Goal: Information Seeking & Learning: Learn about a topic

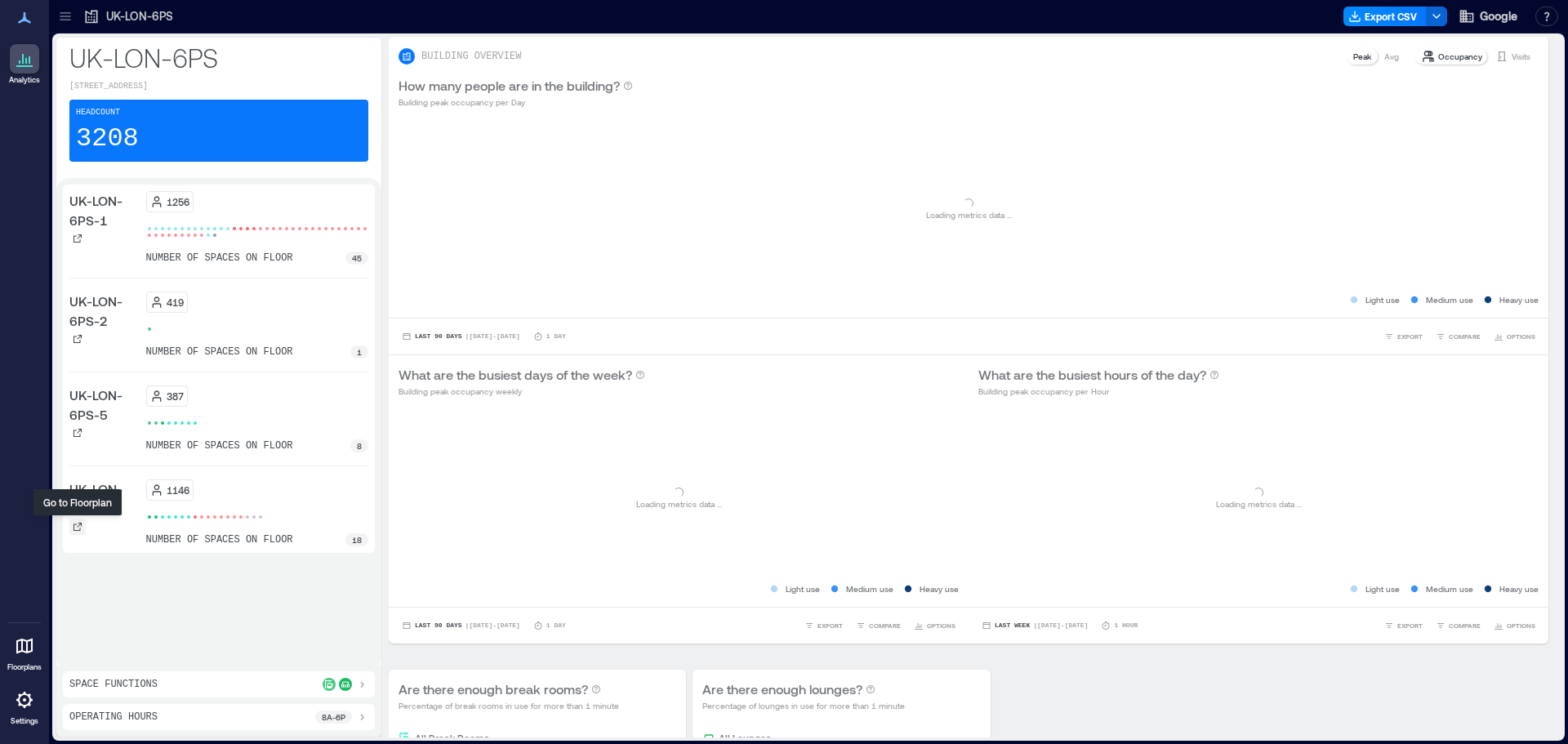
click at [74, 523] on icon at bounding box center [77, 526] width 10 height 10
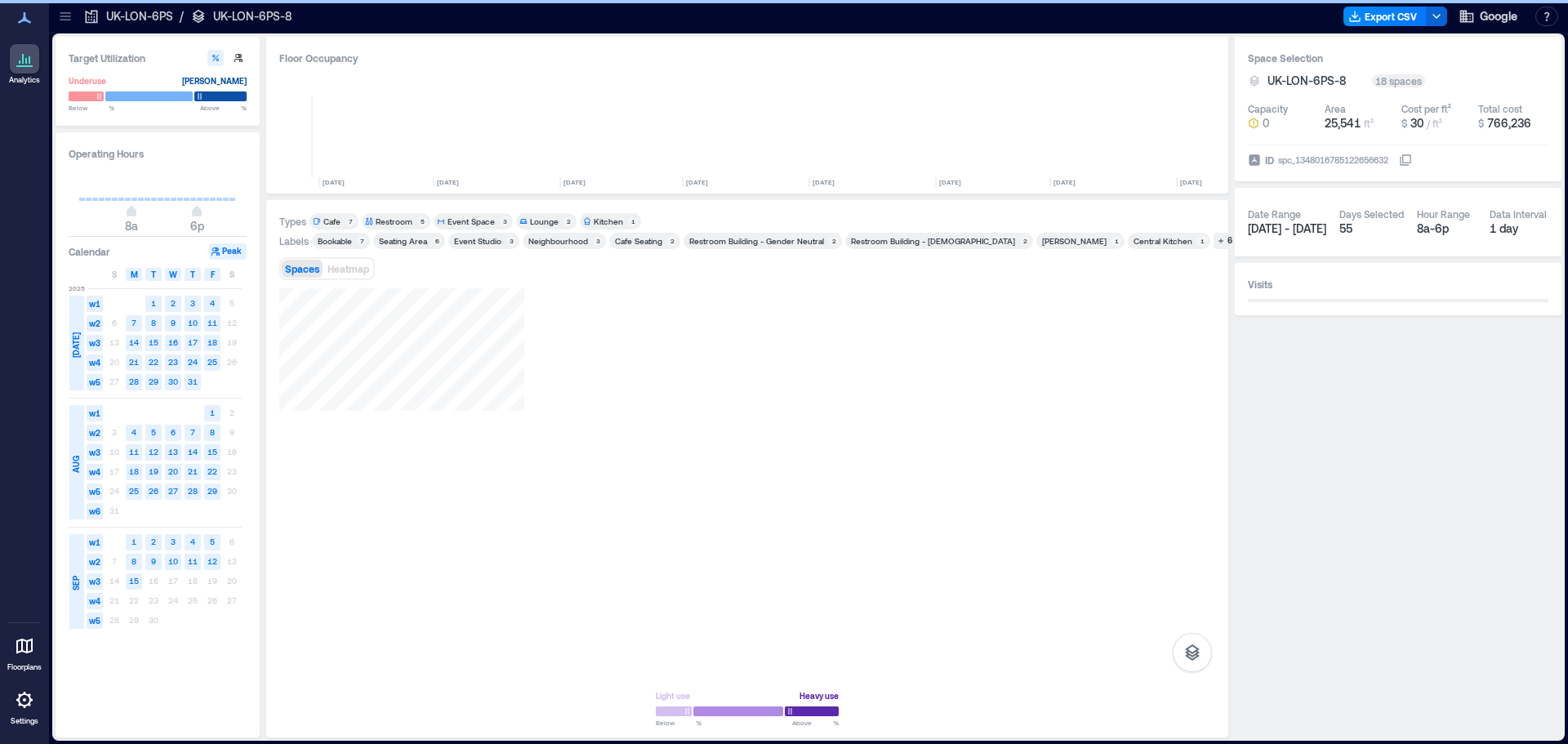
scroll to position [0, 651]
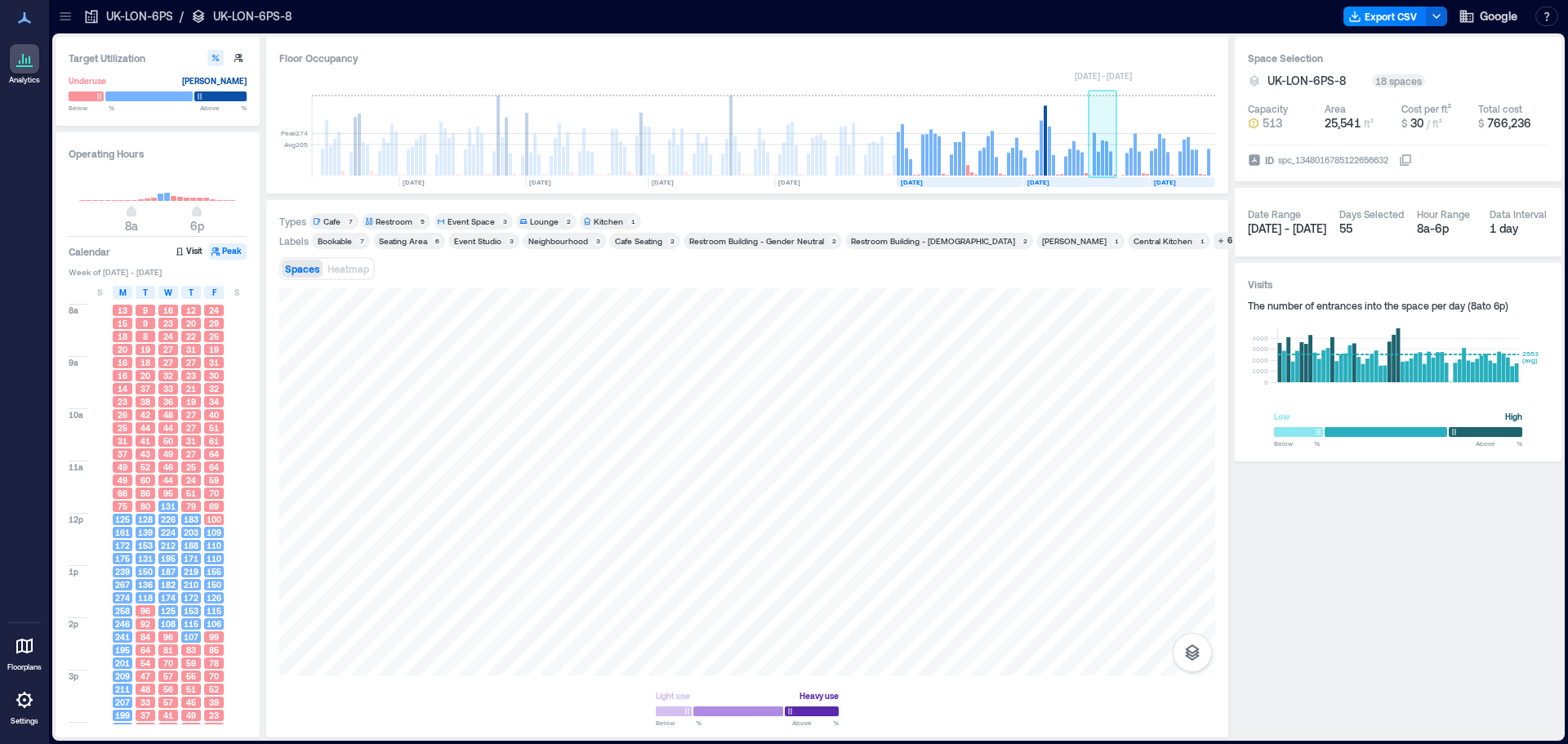
click at [1102, 153] on rect at bounding box center [1102, 158] width 4 height 35
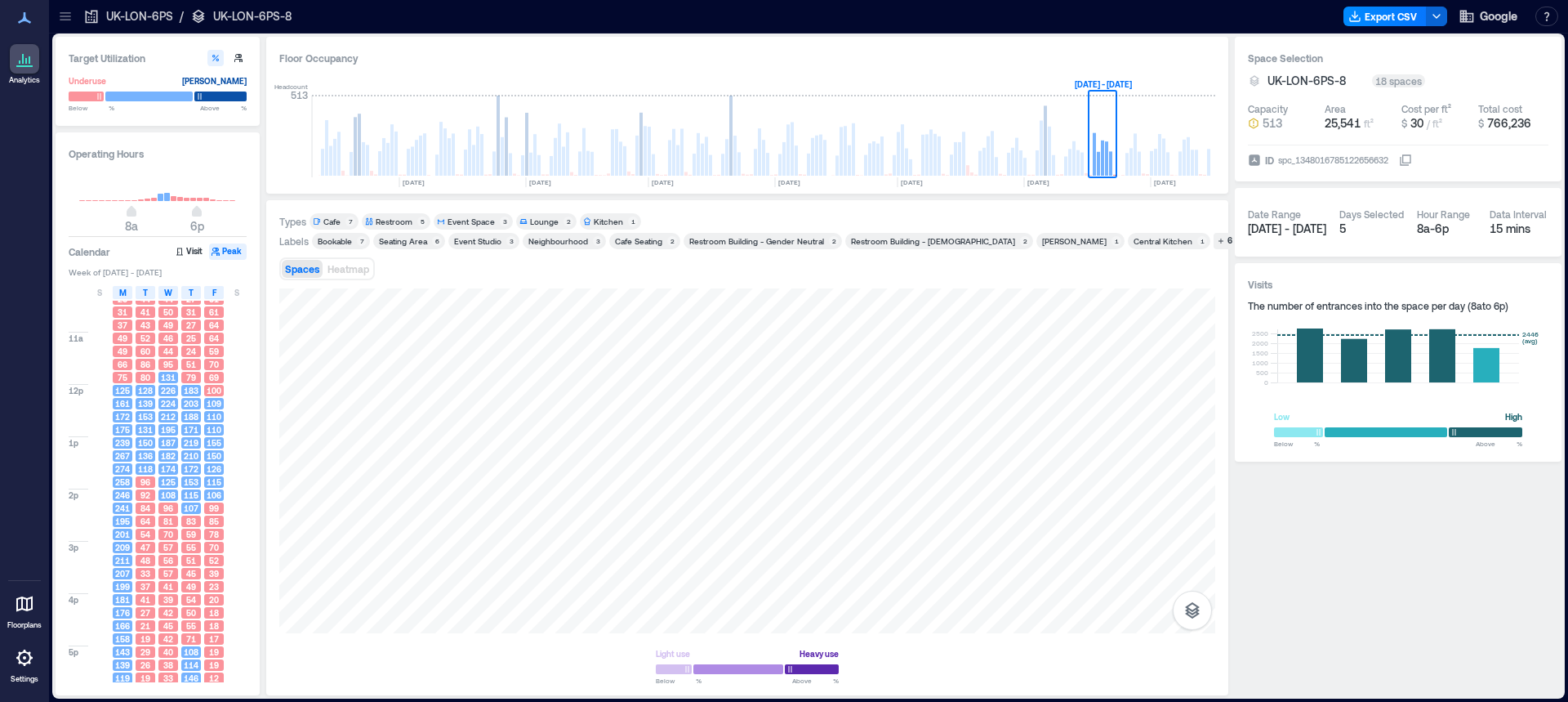
scroll to position [145, 0]
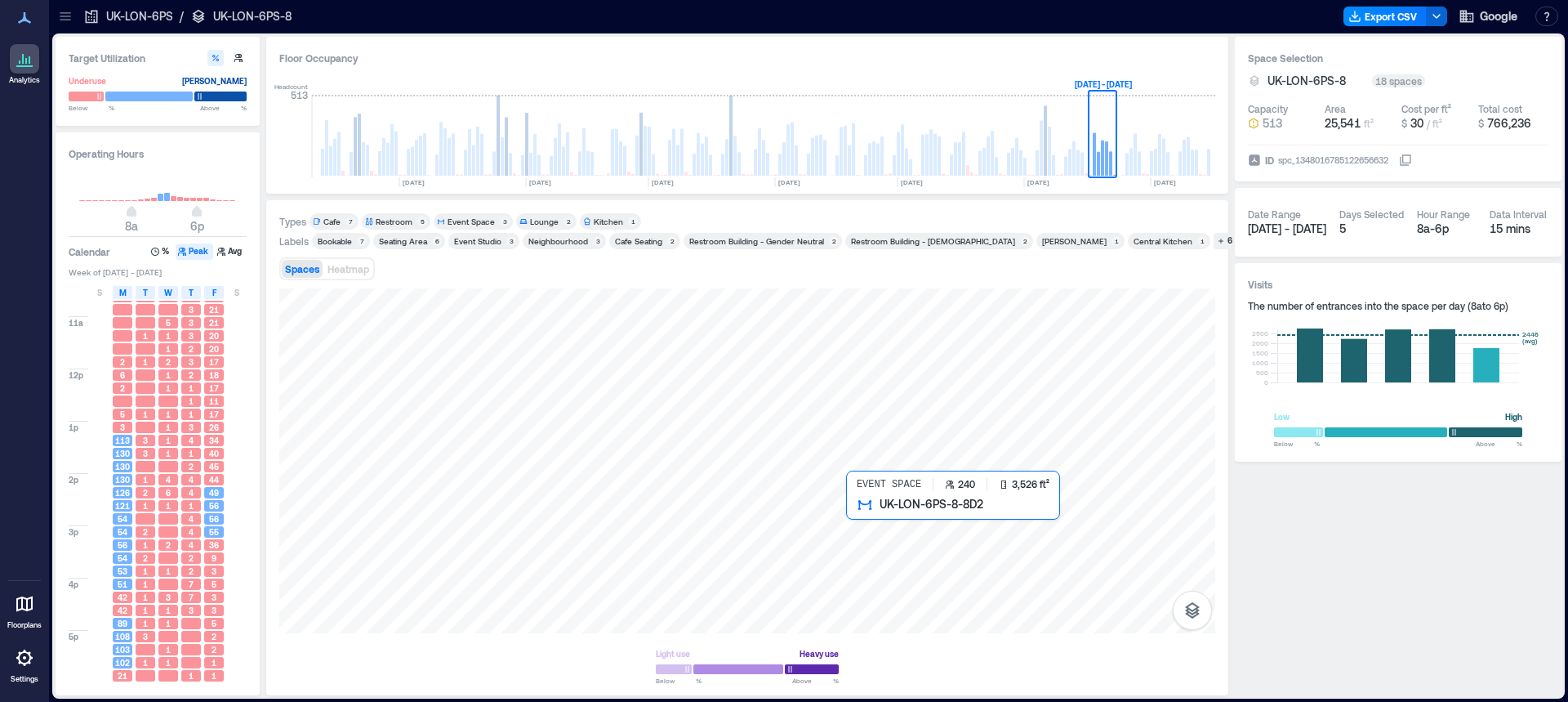
click at [924, 535] on div at bounding box center [746, 460] width 935 height 345
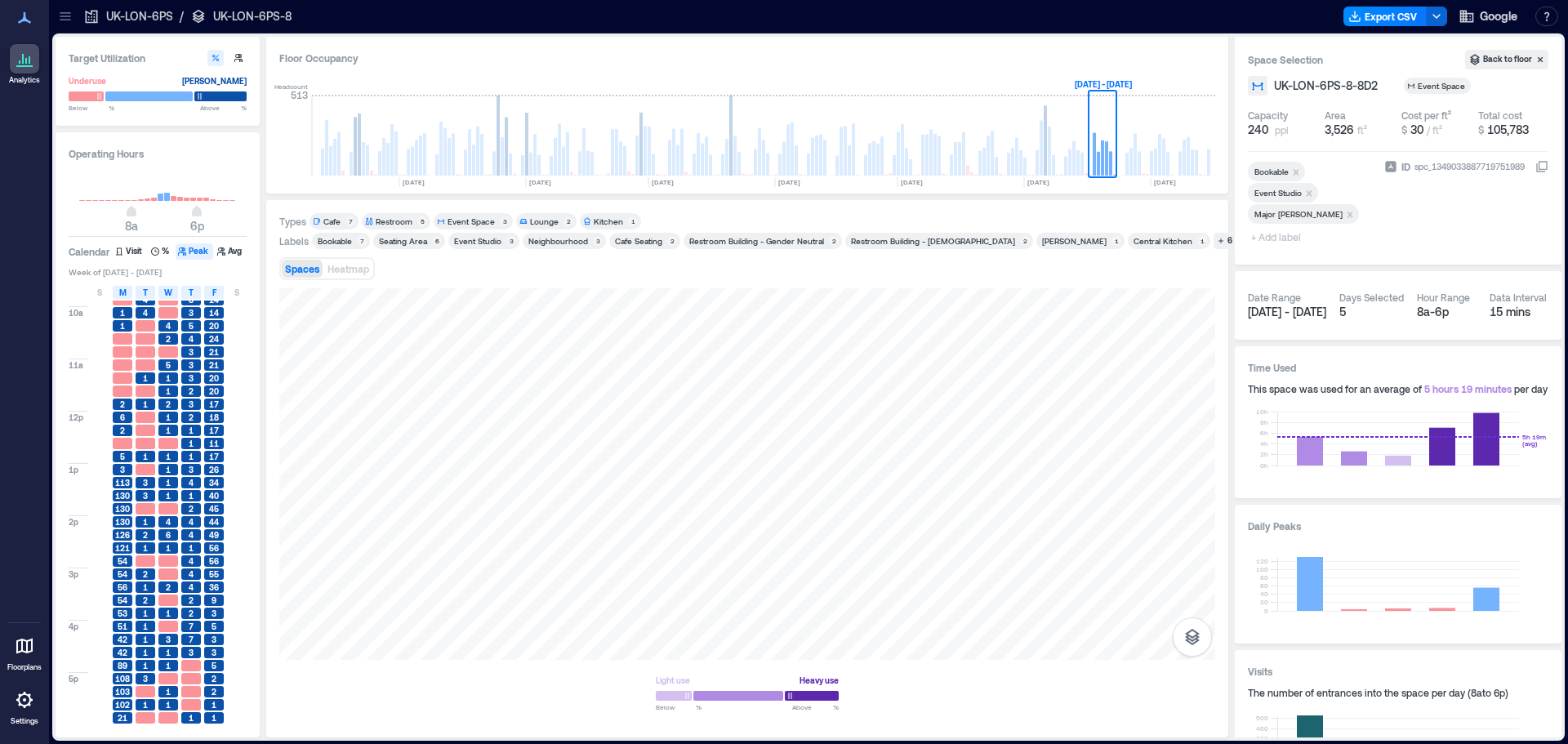
scroll to position [103, 0]
